Goal: Task Accomplishment & Management: Use online tool/utility

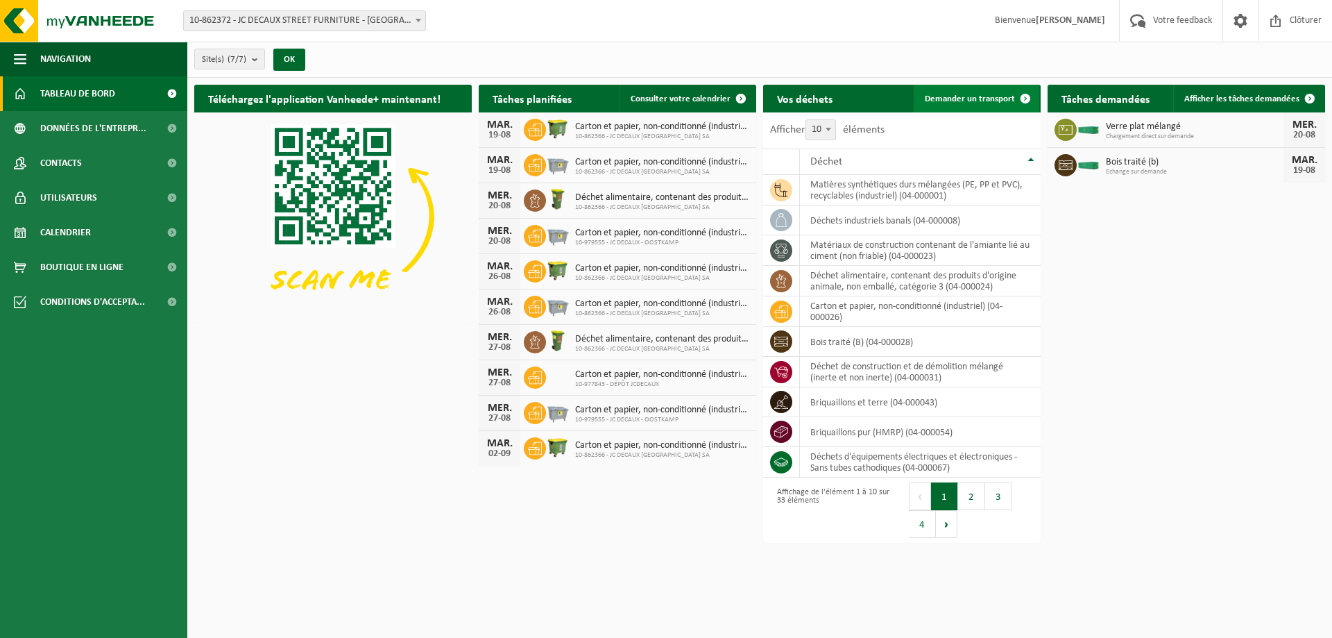
click at [983, 99] on span "Demander un transport" at bounding box center [970, 98] width 90 height 9
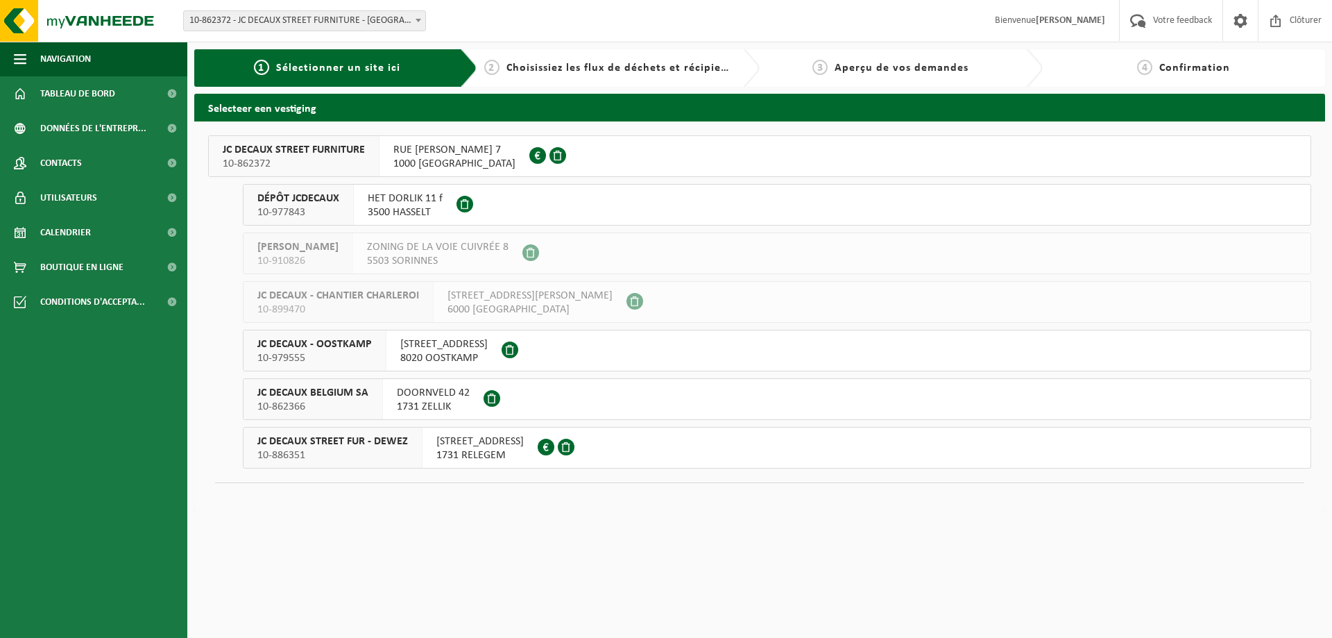
click at [341, 437] on span "JC DECAUX STREET FUR - DEWEZ" at bounding box center [332, 441] width 151 height 14
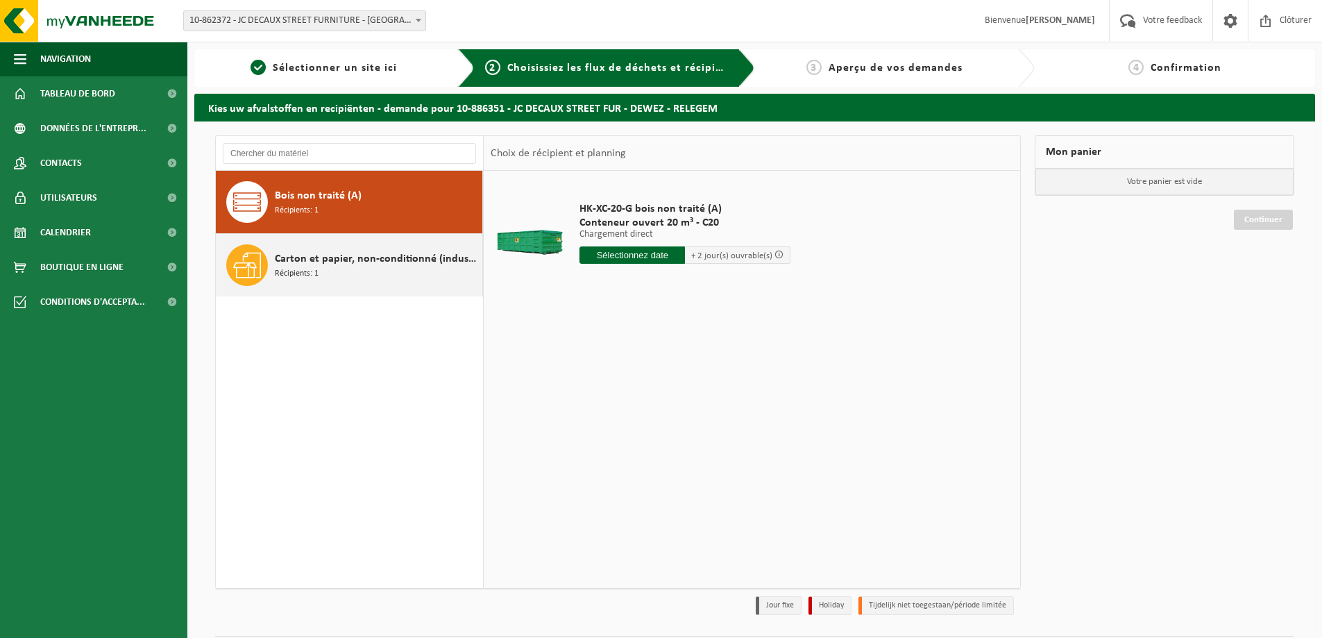
click at [338, 257] on span "Carton et papier, non-conditionné (industriel)" at bounding box center [377, 258] width 204 height 17
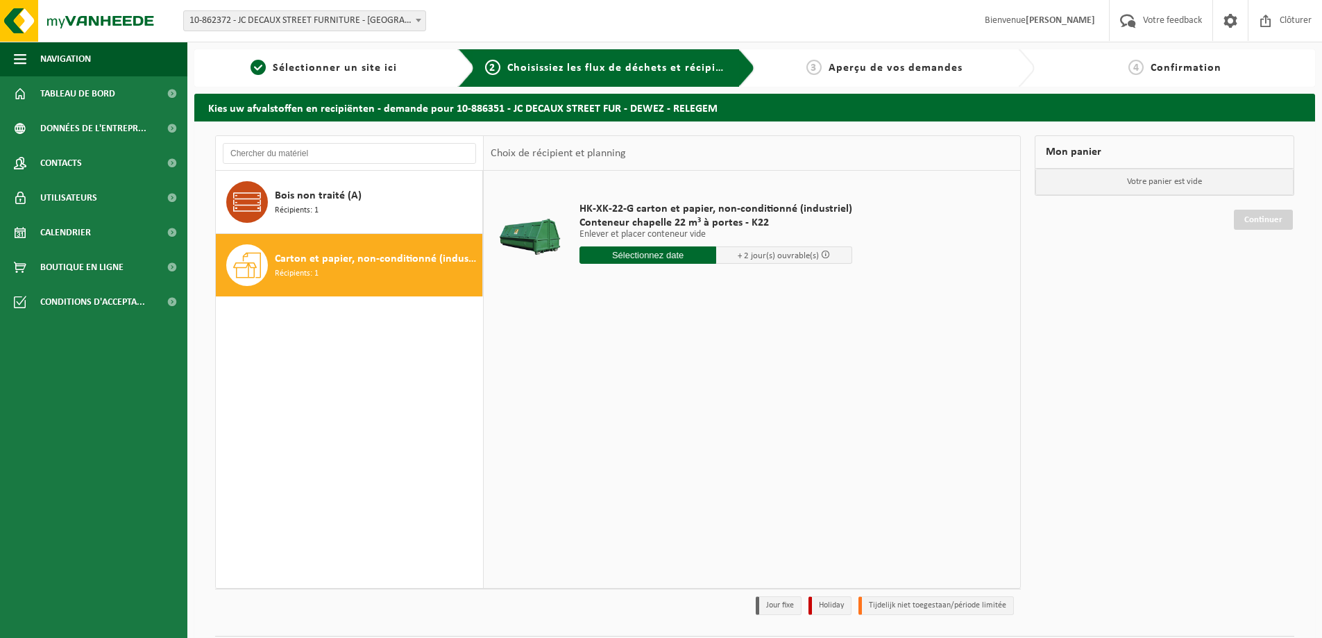
click at [680, 253] on input "text" at bounding box center [647, 254] width 137 height 17
click at [592, 398] on div "18" at bounding box center [592, 400] width 24 height 22
type input "à partir de 2025-08-18"
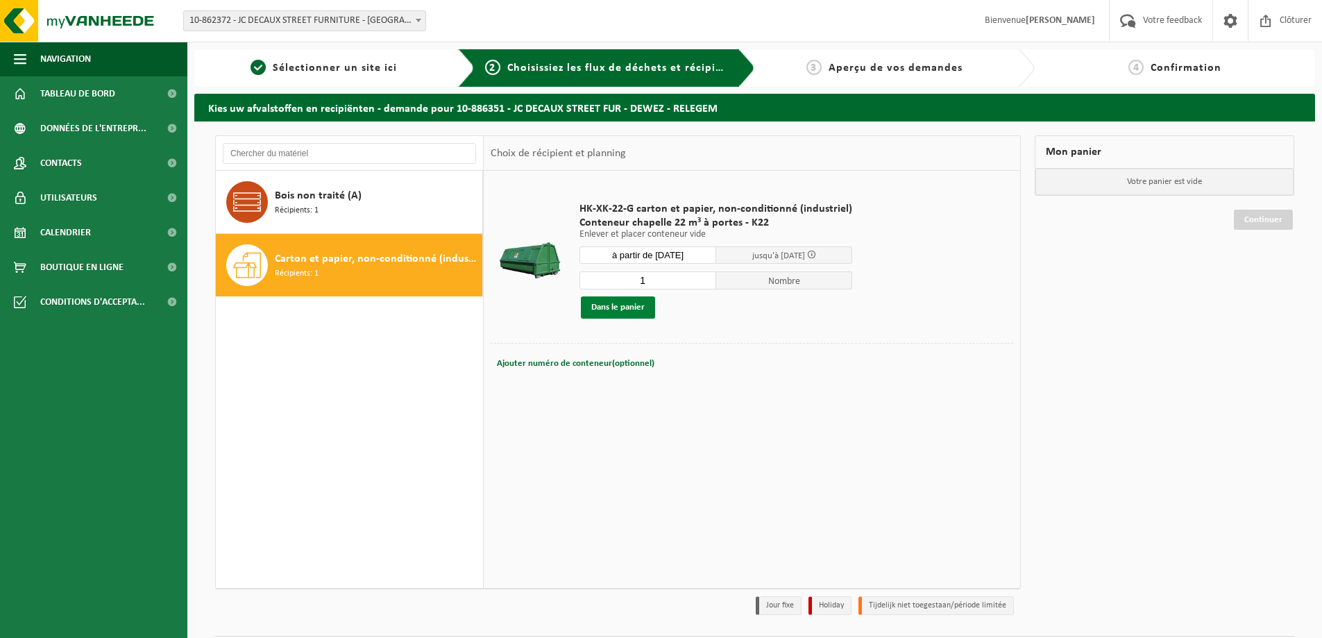
click at [612, 308] on button "Dans le panier" at bounding box center [618, 307] width 74 height 22
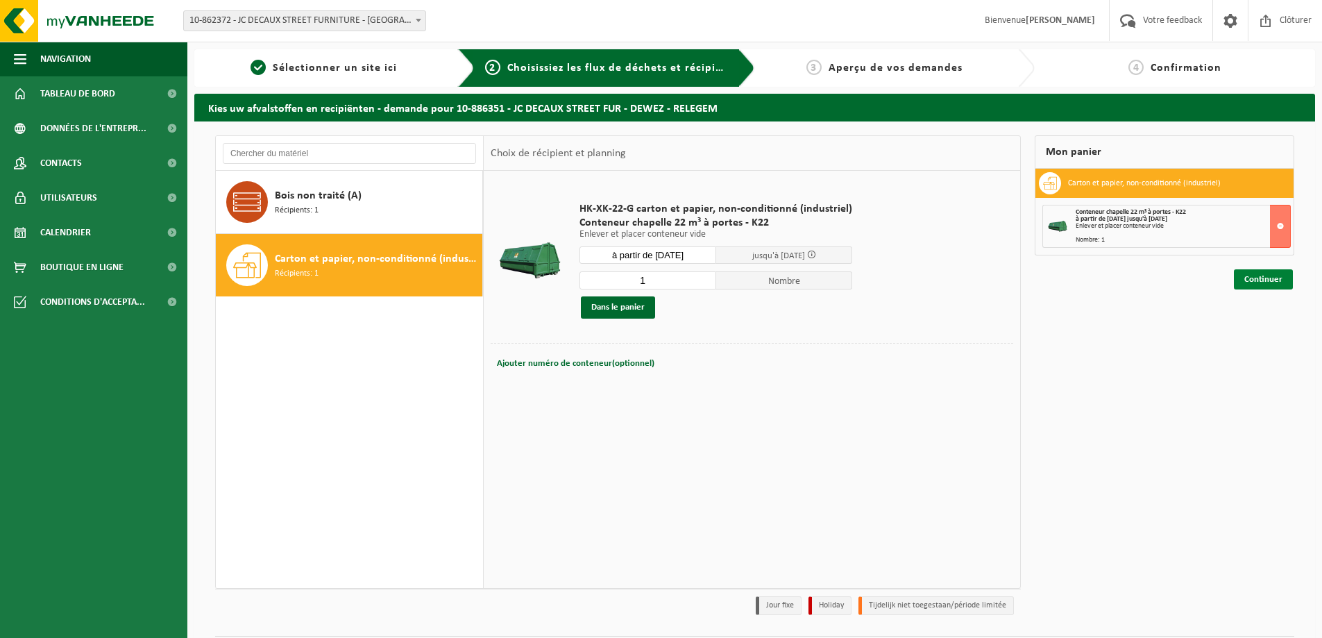
click at [1263, 279] on link "Continuer" at bounding box center [1262, 279] width 59 height 20
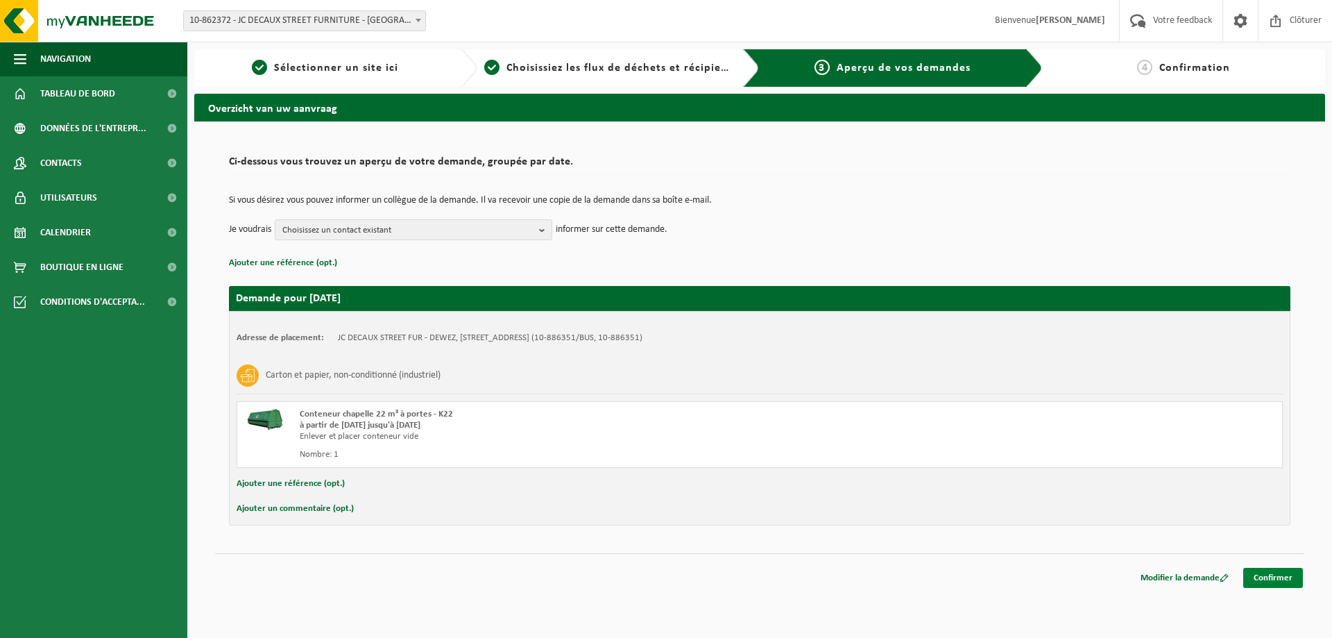
click at [1281, 579] on link "Confirmer" at bounding box center [1273, 577] width 60 height 20
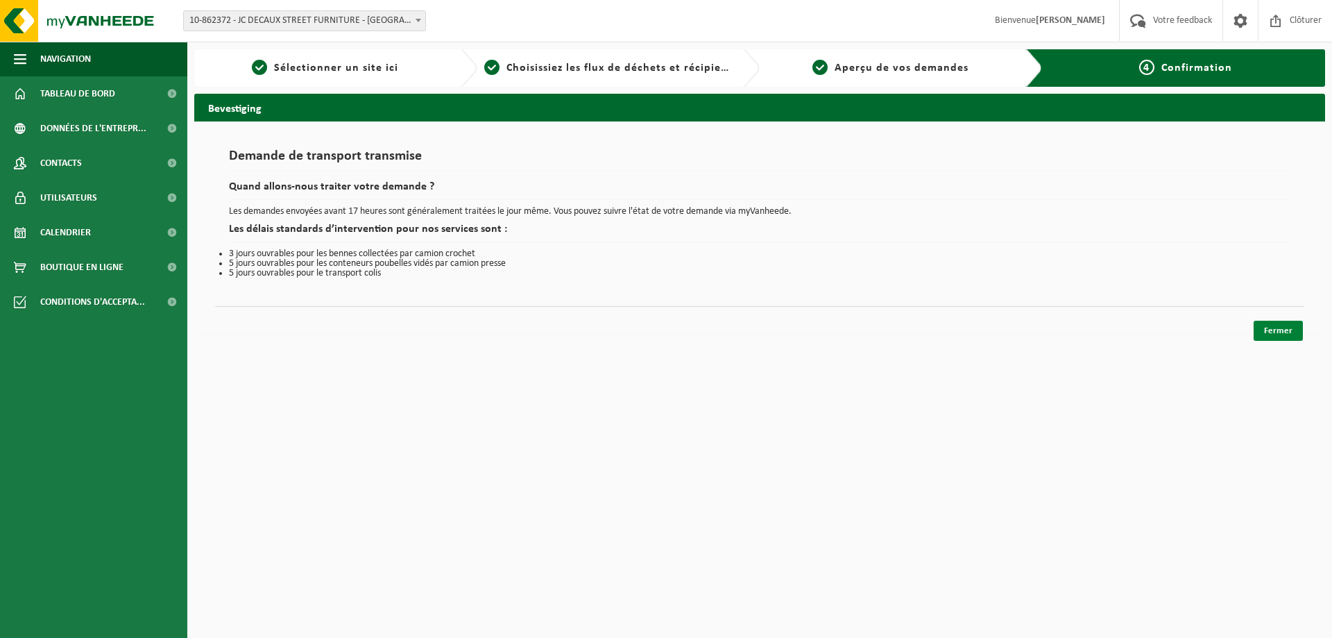
click at [1274, 323] on link "Fermer" at bounding box center [1278, 331] width 49 height 20
